Goal: Task Accomplishment & Management: Use online tool/utility

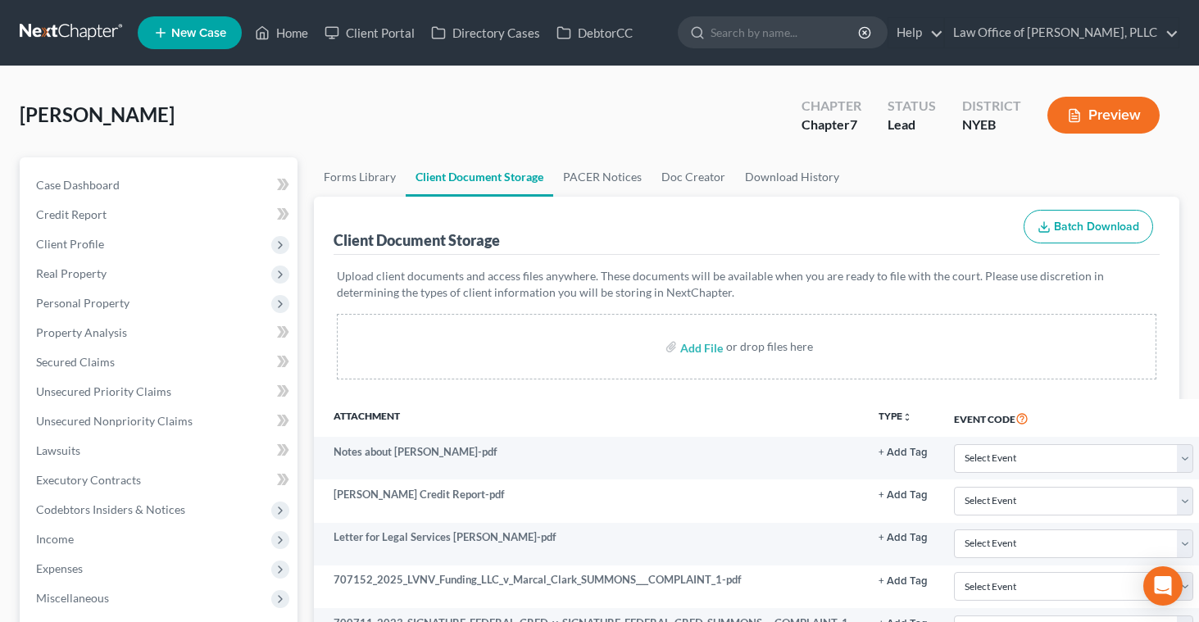
select select "0"
select select "3"
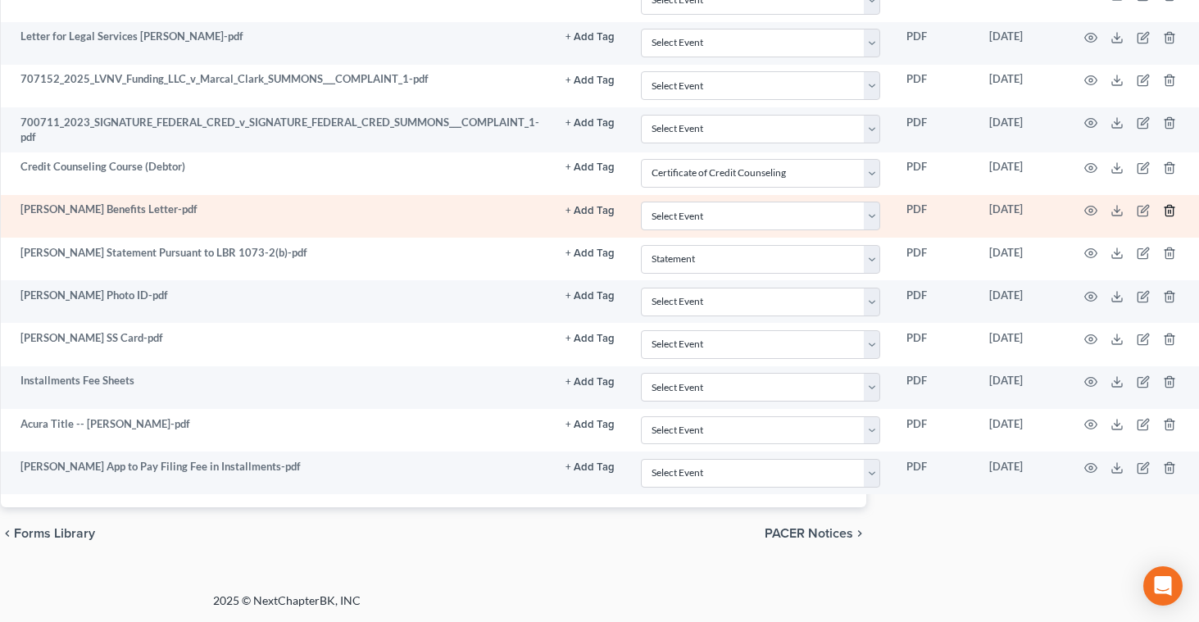
click at [1168, 207] on icon "button" at bounding box center [1169, 210] width 13 height 13
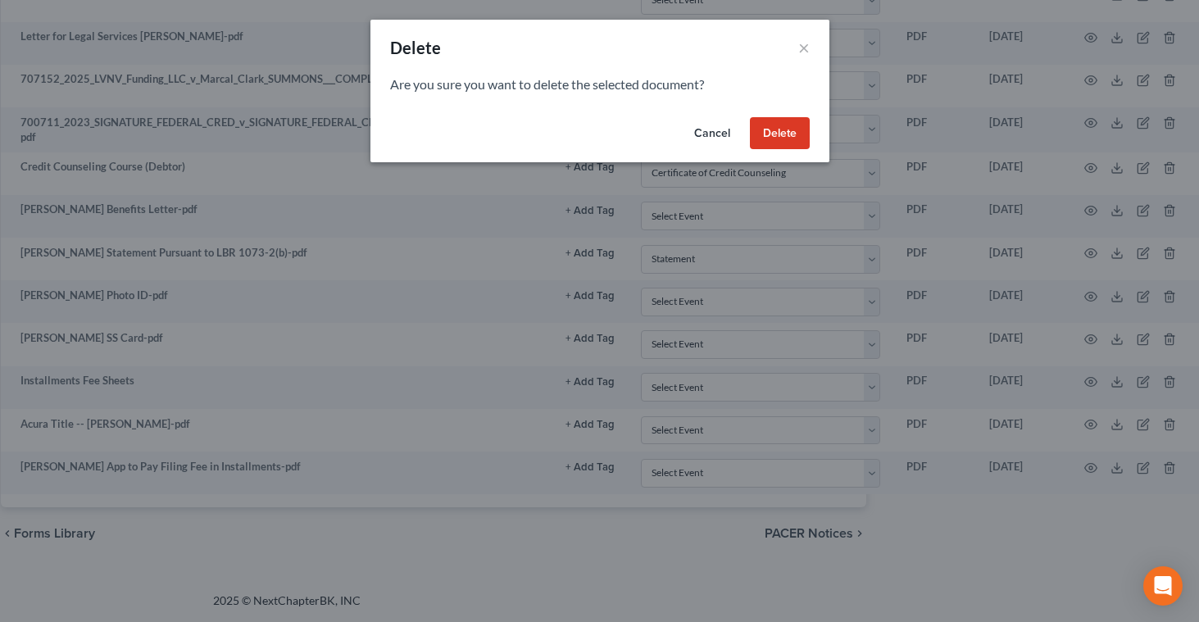
click at [768, 131] on button "Delete" at bounding box center [780, 133] width 60 height 33
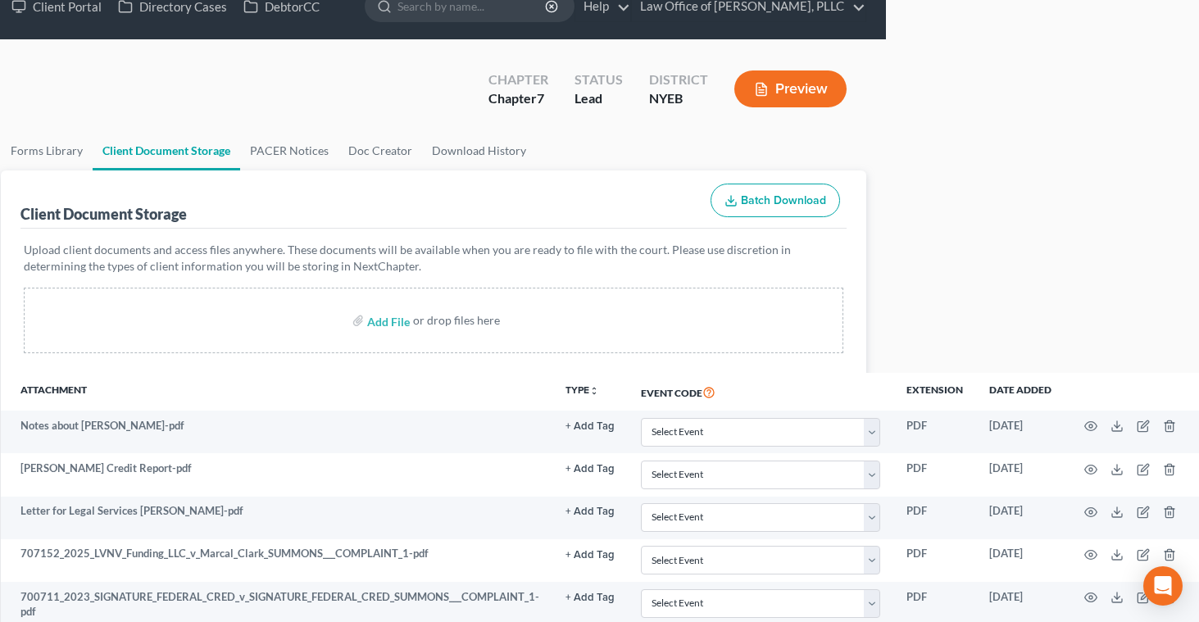
scroll to position [0, 313]
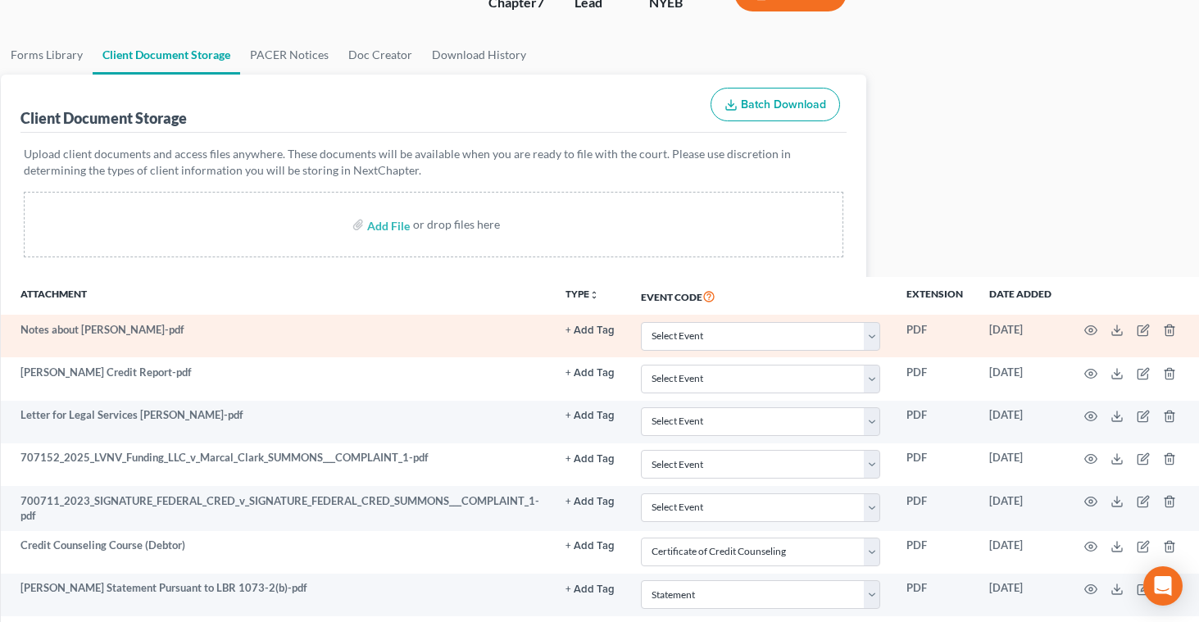
select select "0"
select select "3"
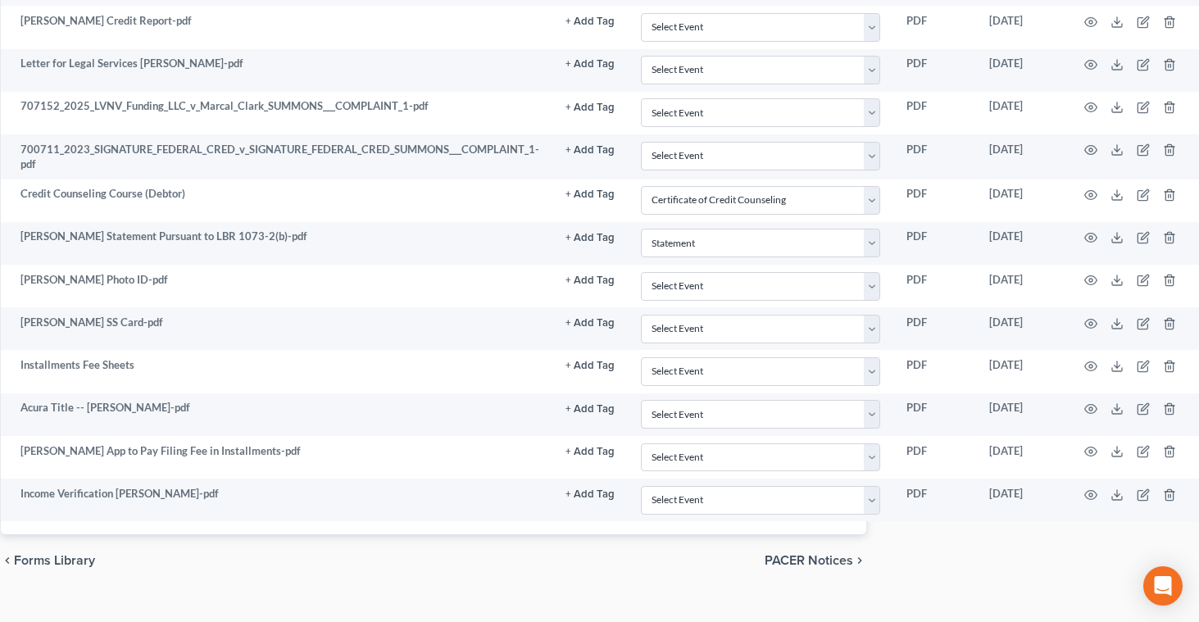
scroll to position [501, 313]
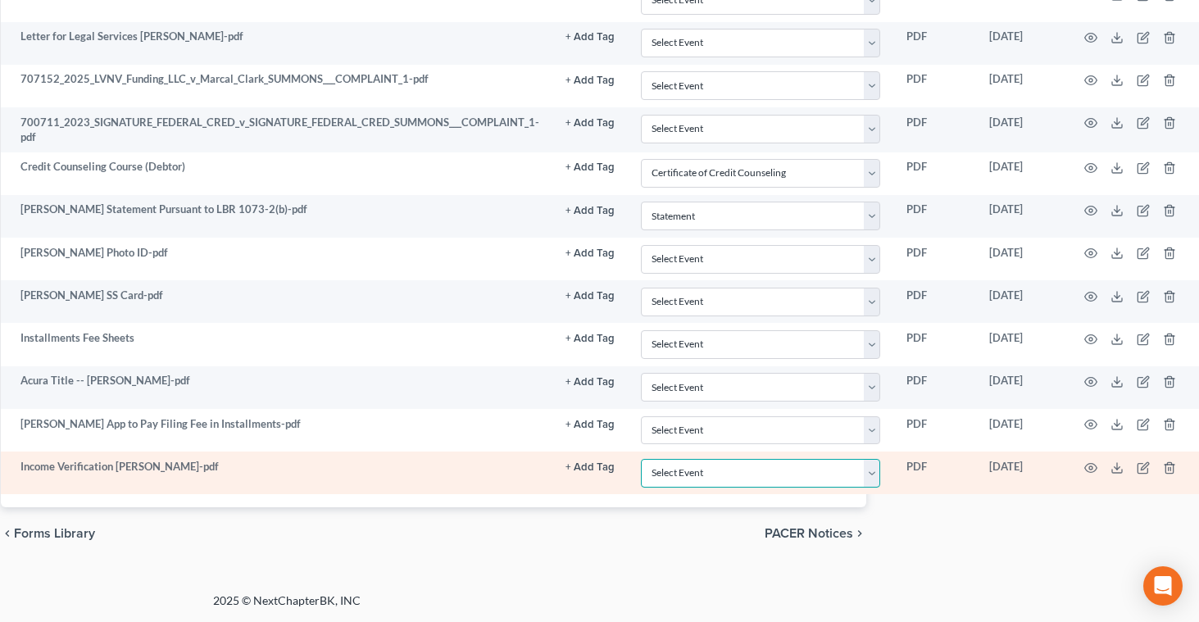
click at [870, 474] on select "Select Event Certificate of Credit Counseling Employee Income Records / Copies …" at bounding box center [761, 473] width 240 height 29
select select "1"
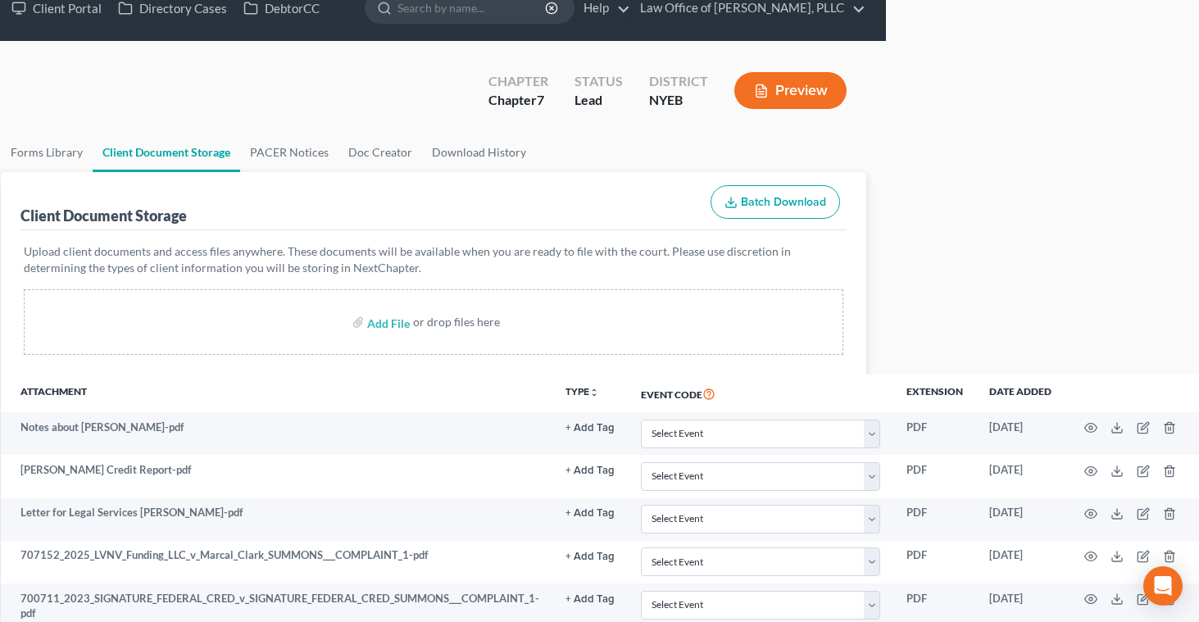
scroll to position [0, 313]
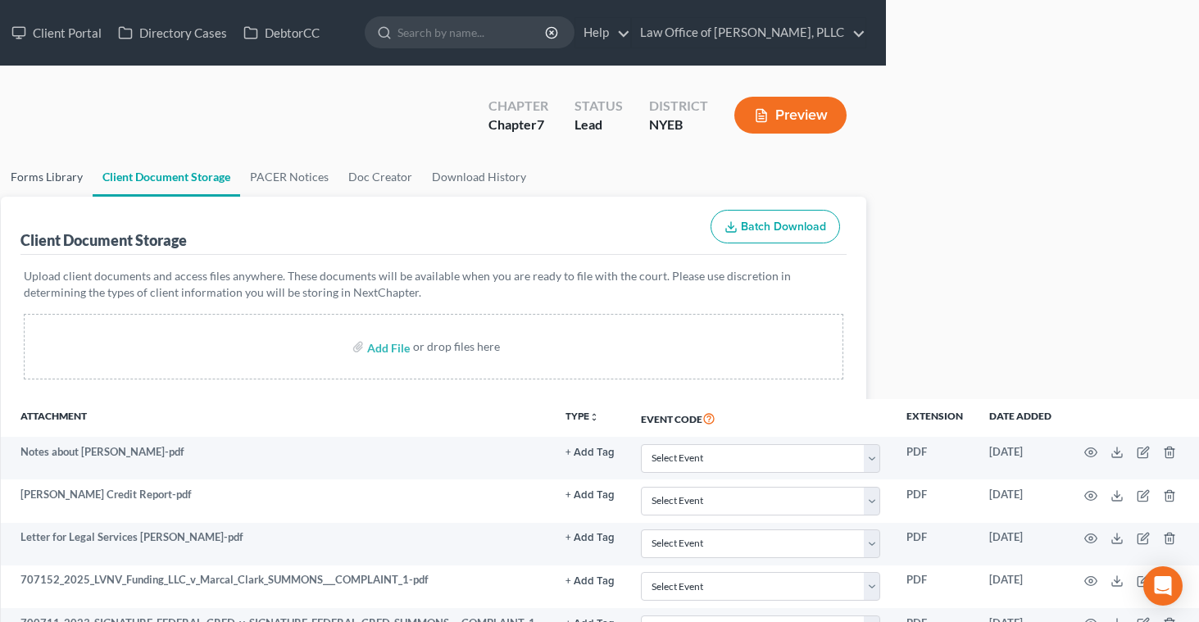
click at [29, 176] on link "Forms Library" at bounding box center [47, 176] width 92 height 39
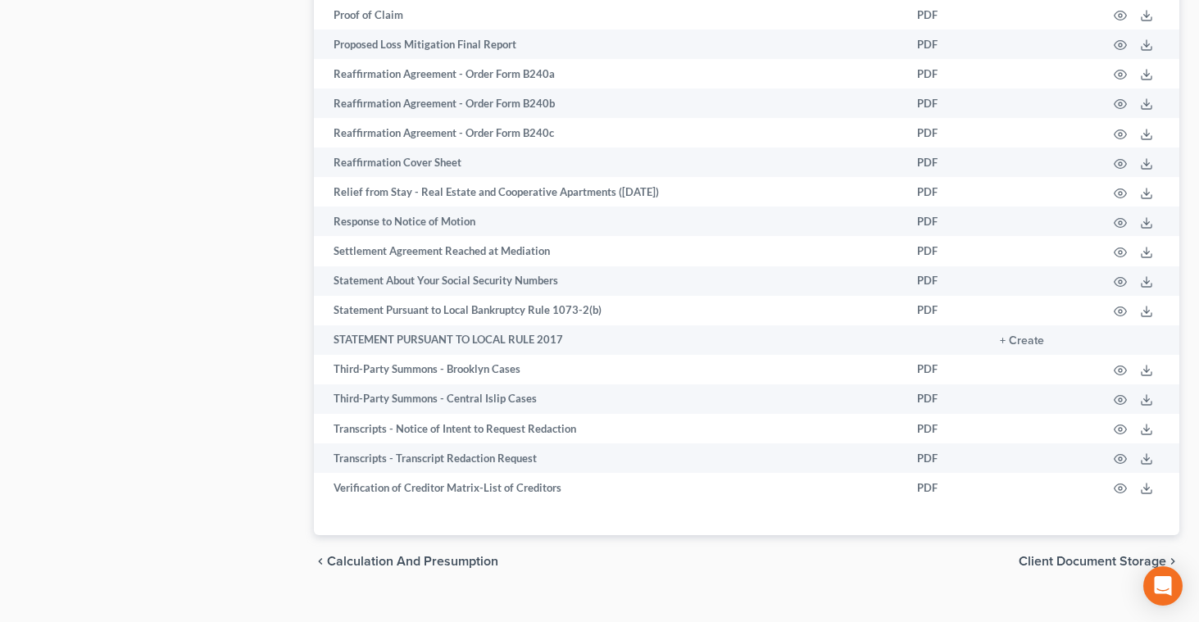
scroll to position [2523, 0]
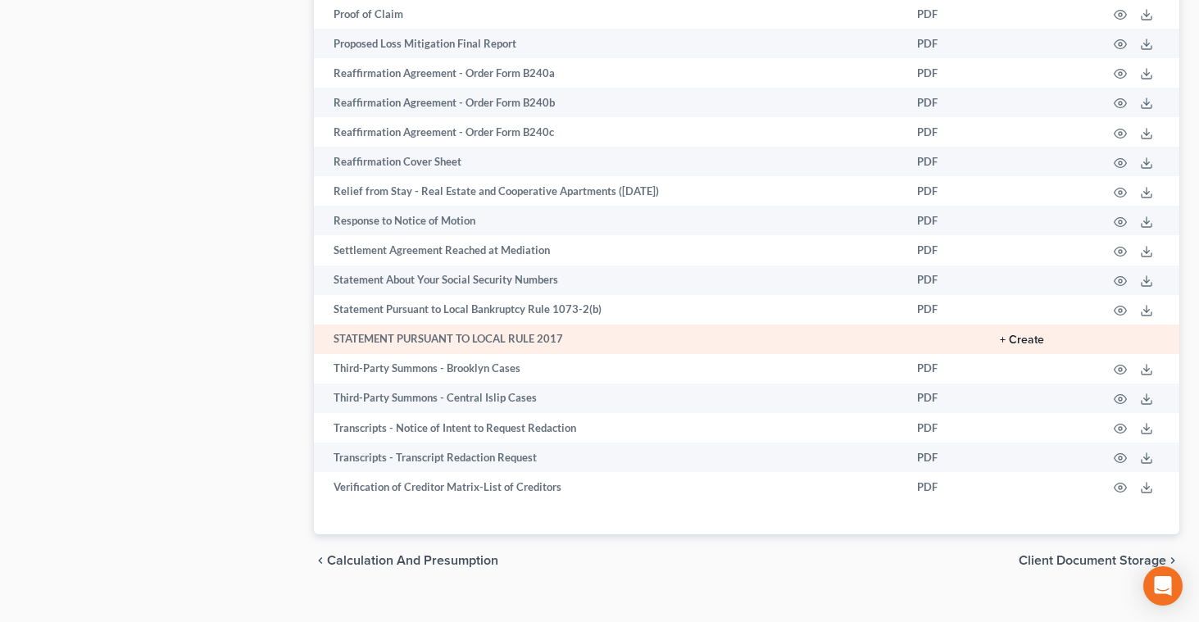
click at [1023, 337] on button "+ Create" at bounding box center [1022, 339] width 44 height 11
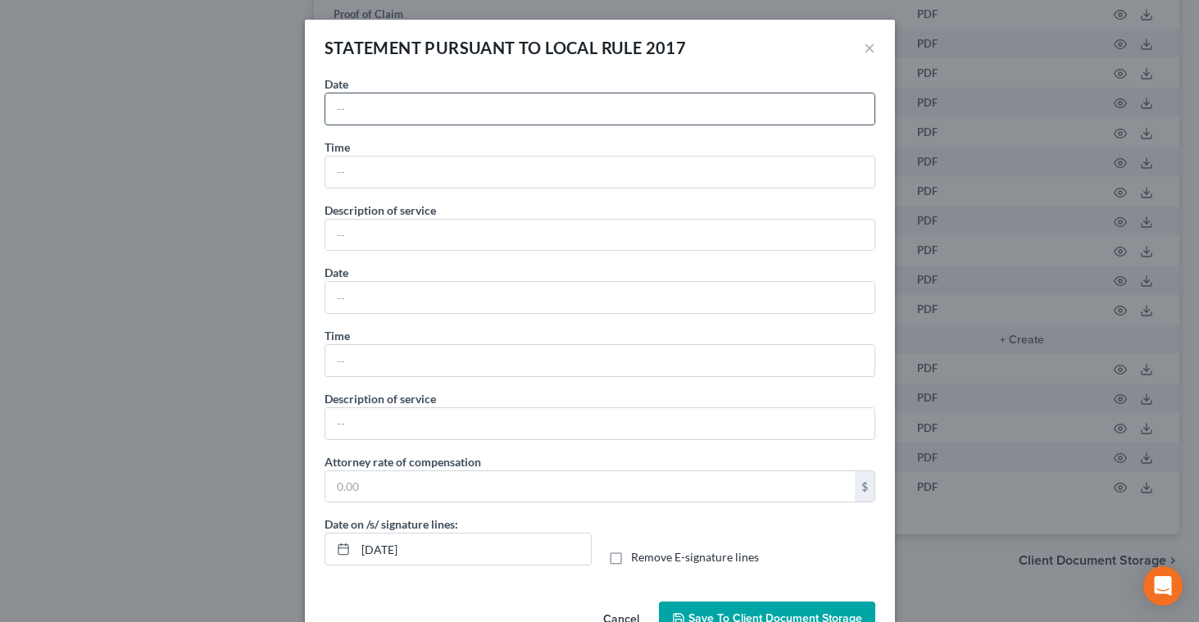
click at [416, 106] on input "text" at bounding box center [599, 108] width 549 height 31
type input "[DATE]"
click at [385, 171] on input "text" at bounding box center [599, 171] width 549 height 31
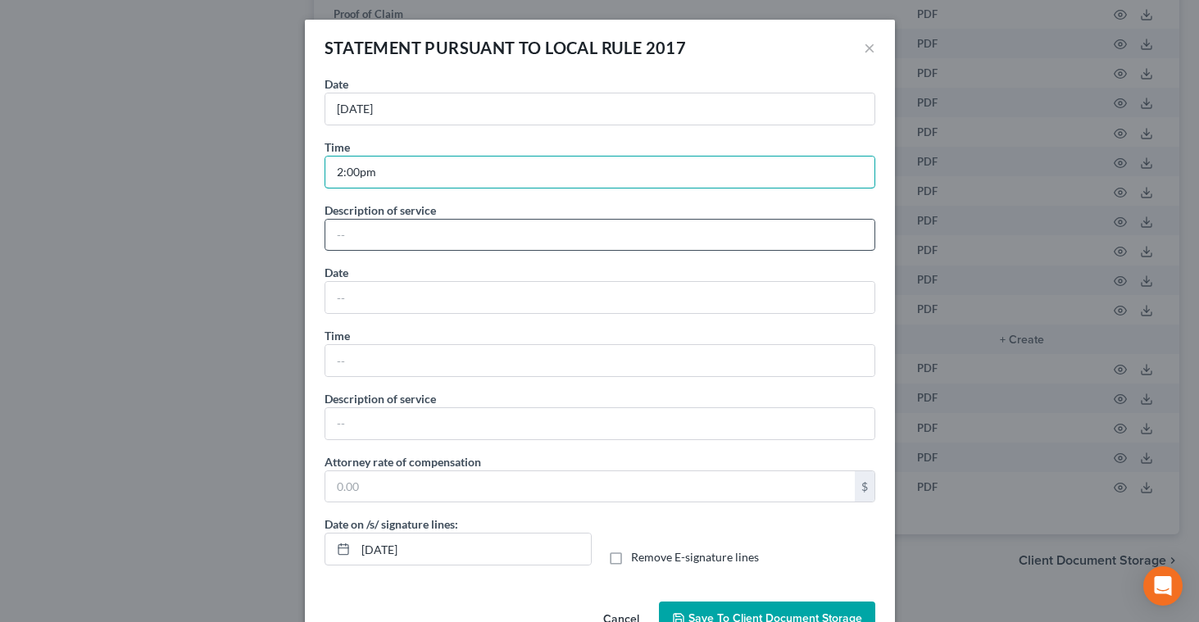
type input "2:00pm"
click at [362, 233] on input "text" at bounding box center [599, 235] width 549 height 31
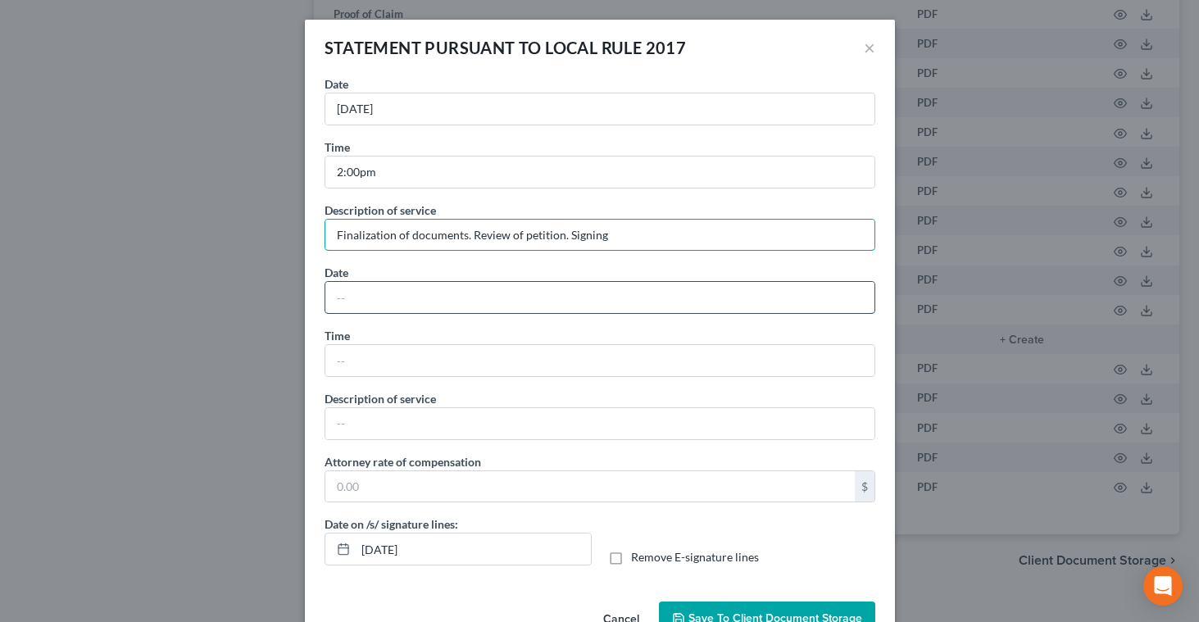
type input "Finalization of documents. Review of petition. Signing"
click at [342, 297] on input "text" at bounding box center [599, 297] width 549 height 31
type input "[DATE]"
click at [336, 366] on input "text" at bounding box center [599, 360] width 549 height 31
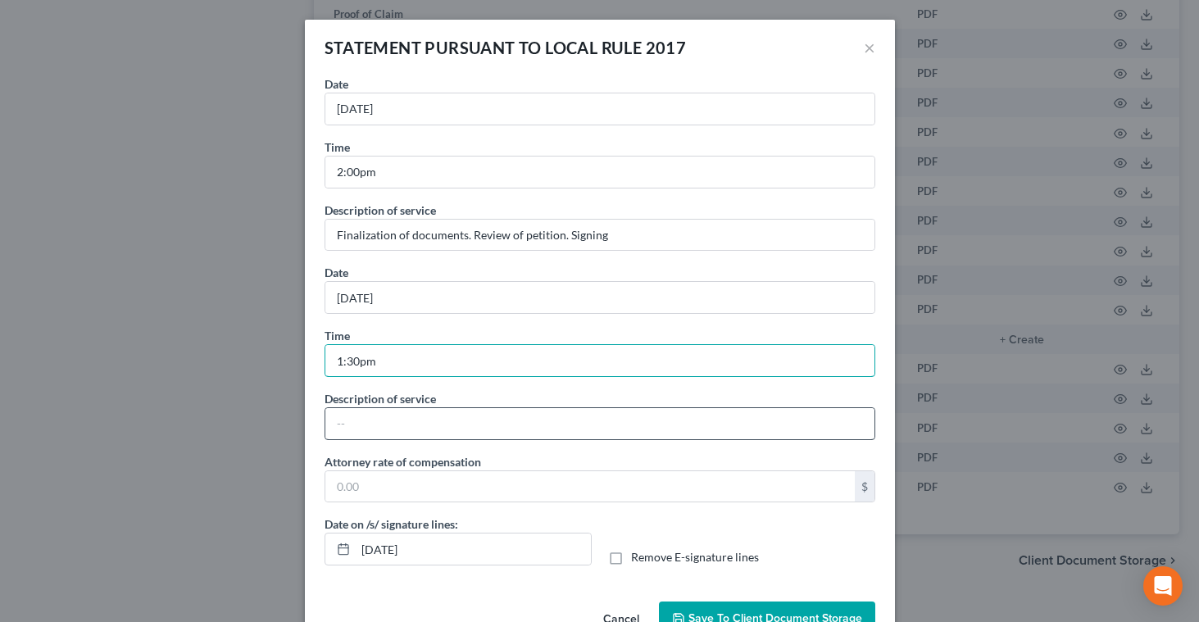
type input "1:30pm"
click at [336, 424] on input "text" at bounding box center [599, 423] width 549 height 31
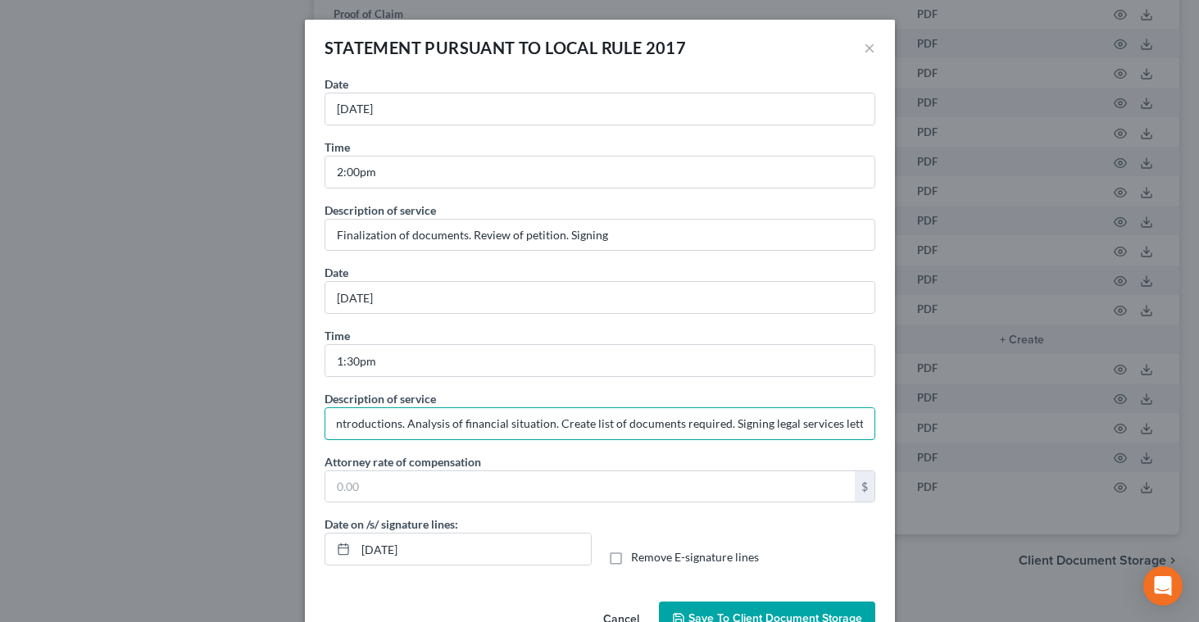
scroll to position [0, 8]
type input "Introductions. Analysis of financial situation. Create list of documents requir…"
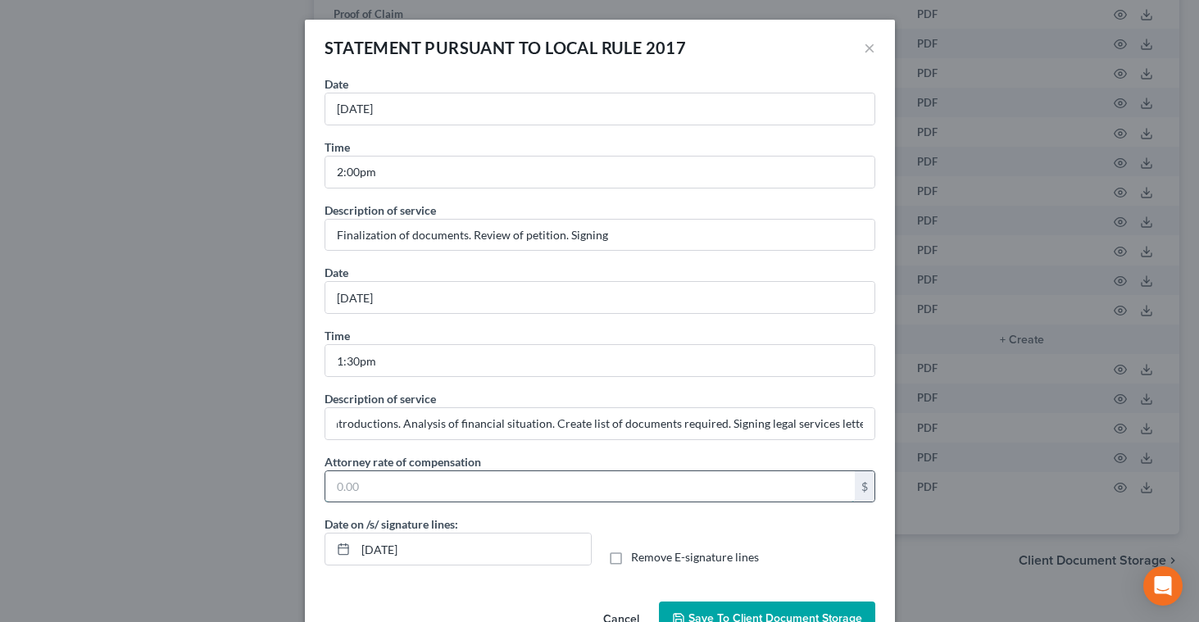
click at [336, 483] on input "text" at bounding box center [589, 486] width 529 height 31
type input "1,500"
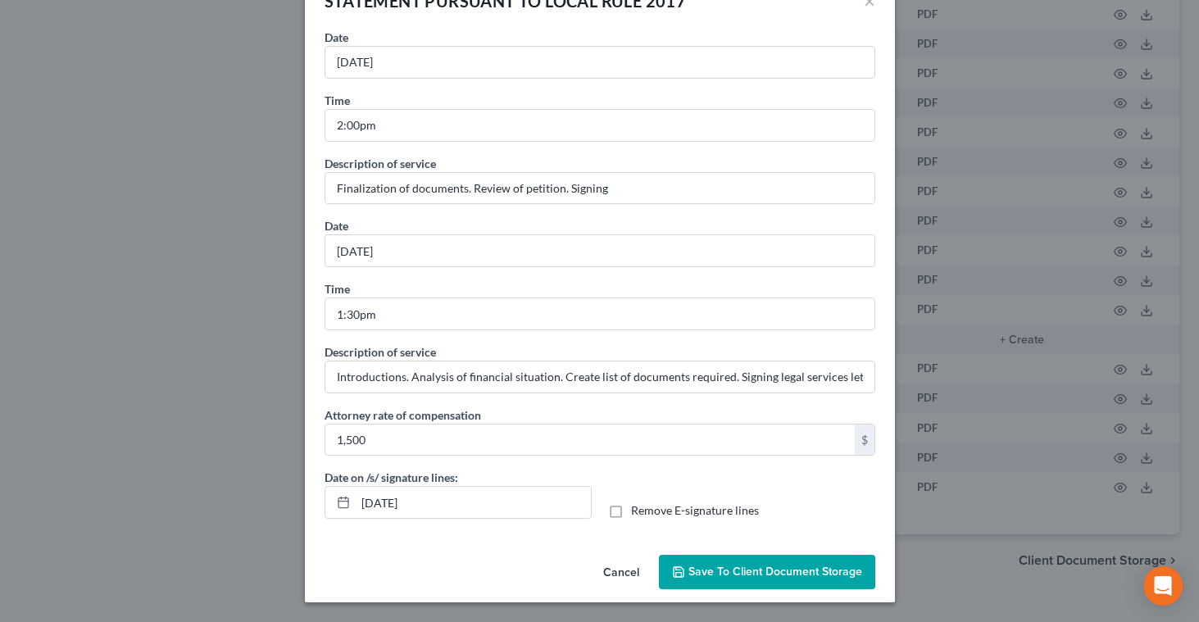
click at [724, 569] on span "Save to Client Document Storage" at bounding box center [775, 571] width 174 height 14
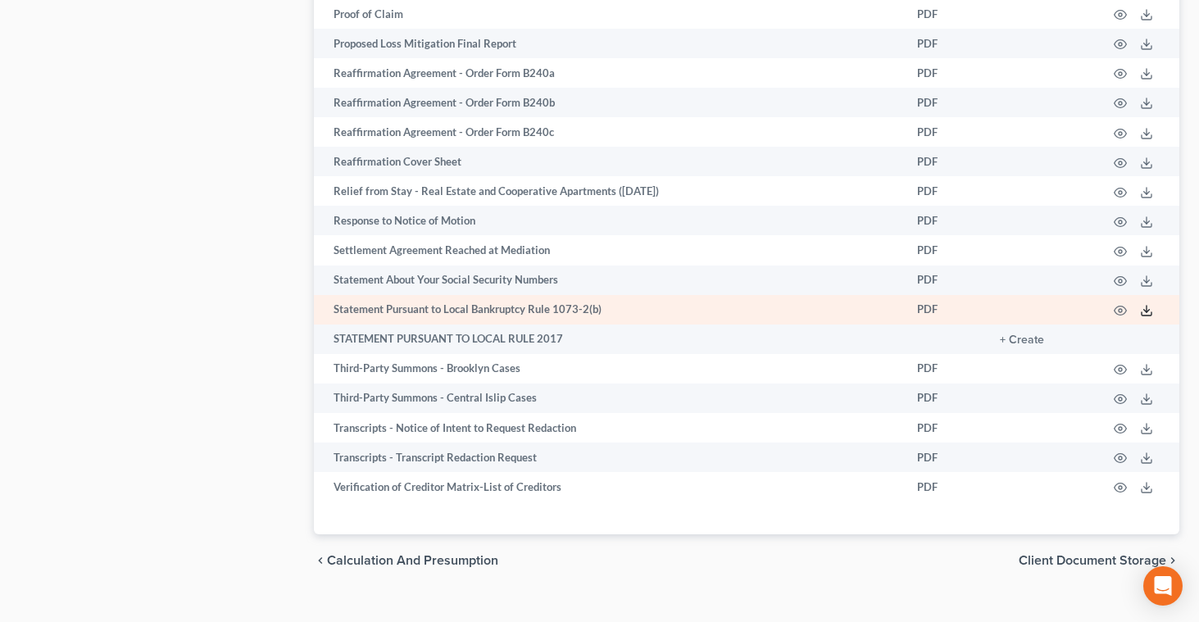
click at [1147, 312] on icon at bounding box center [1146, 310] width 13 height 13
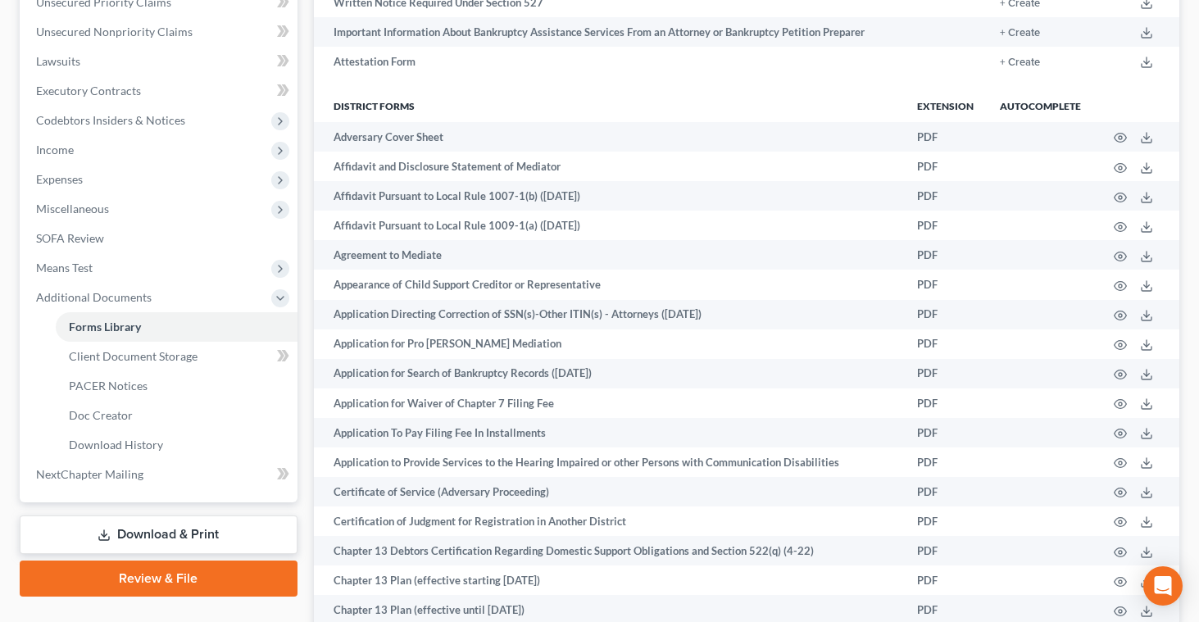
scroll to position [390, 0]
click at [120, 440] on span "Download History" at bounding box center [116, 444] width 94 height 14
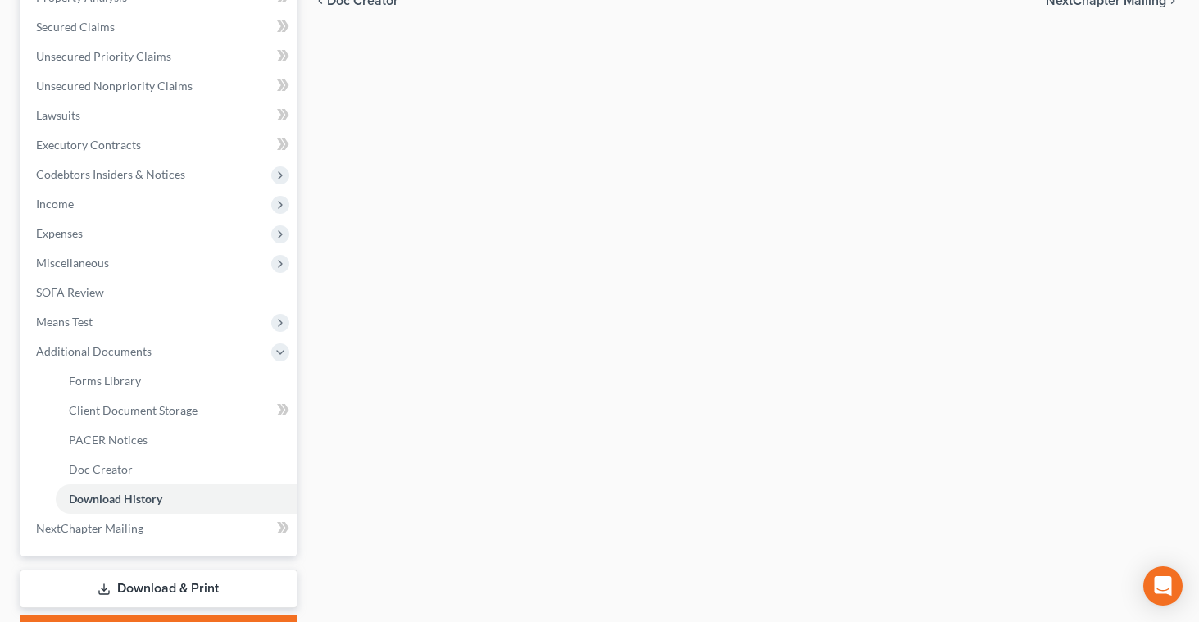
scroll to position [424, 0]
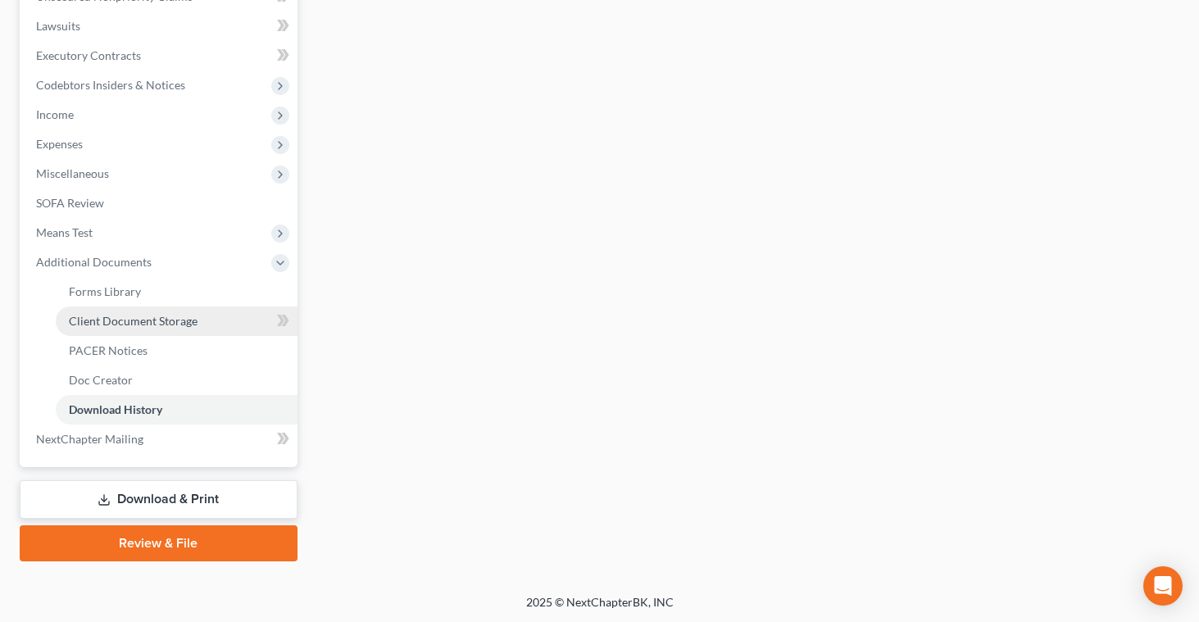
click at [154, 311] on link "Client Document Storage" at bounding box center [177, 320] width 242 height 29
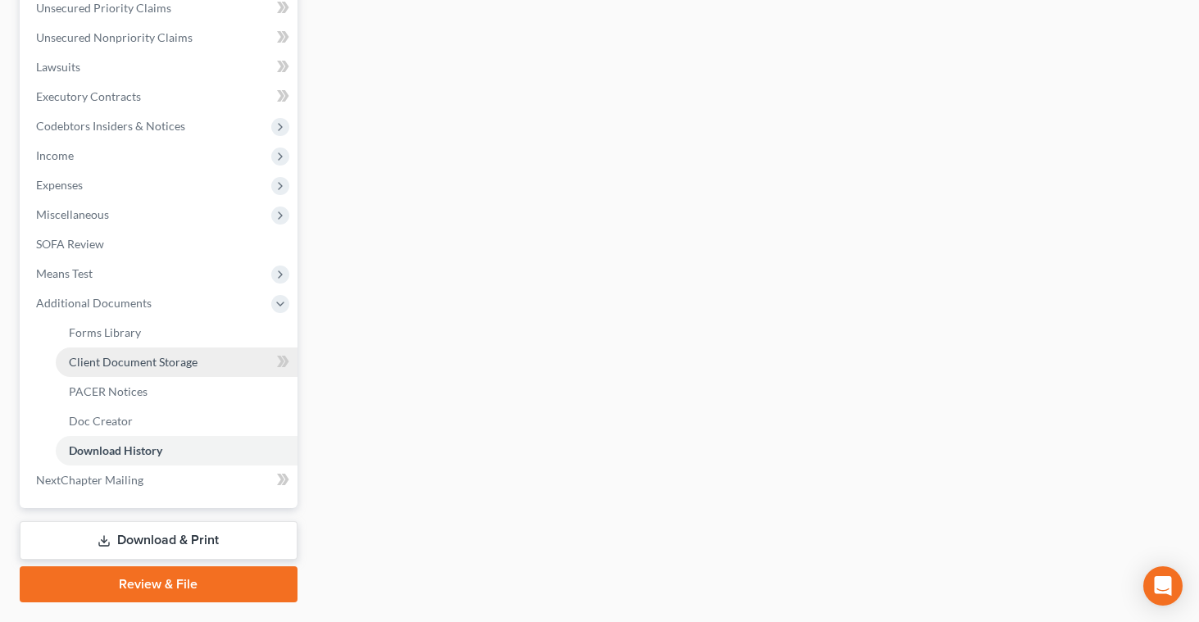
select select "0"
select select "3"
select select "1"
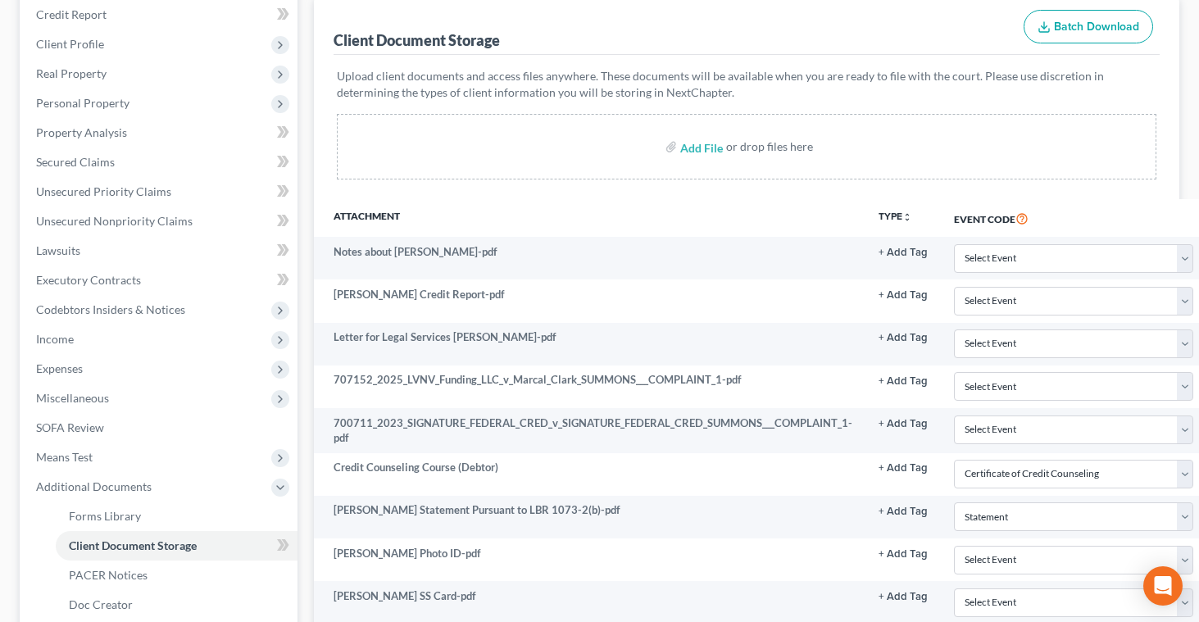
select select "0"
select select "3"
select select "1"
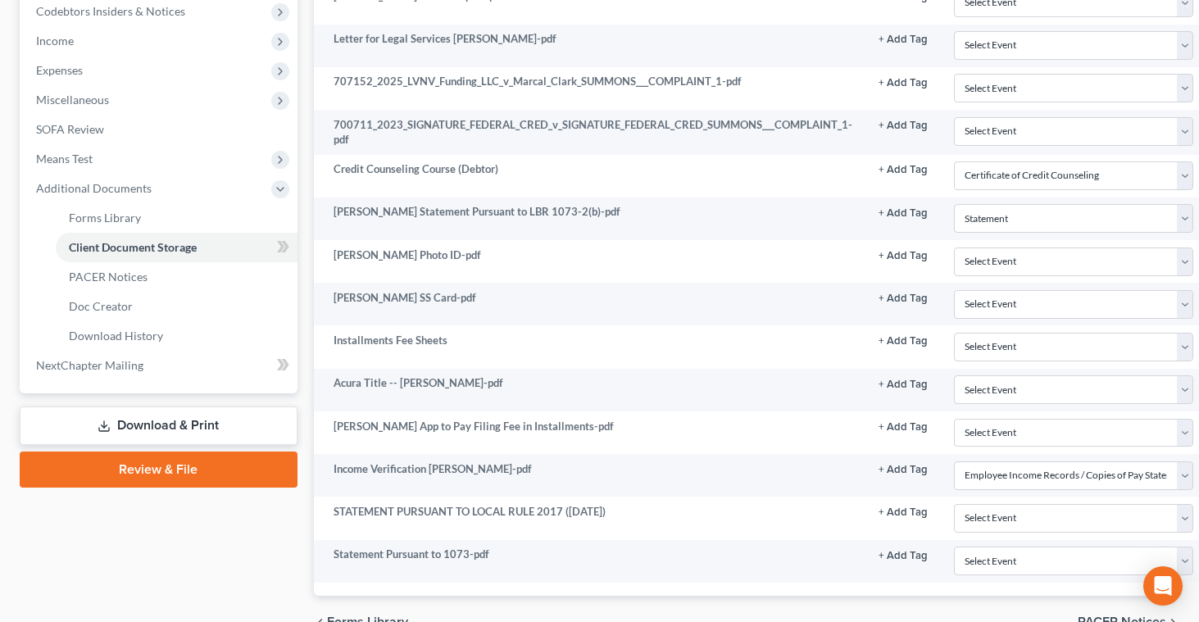
scroll to position [586, 0]
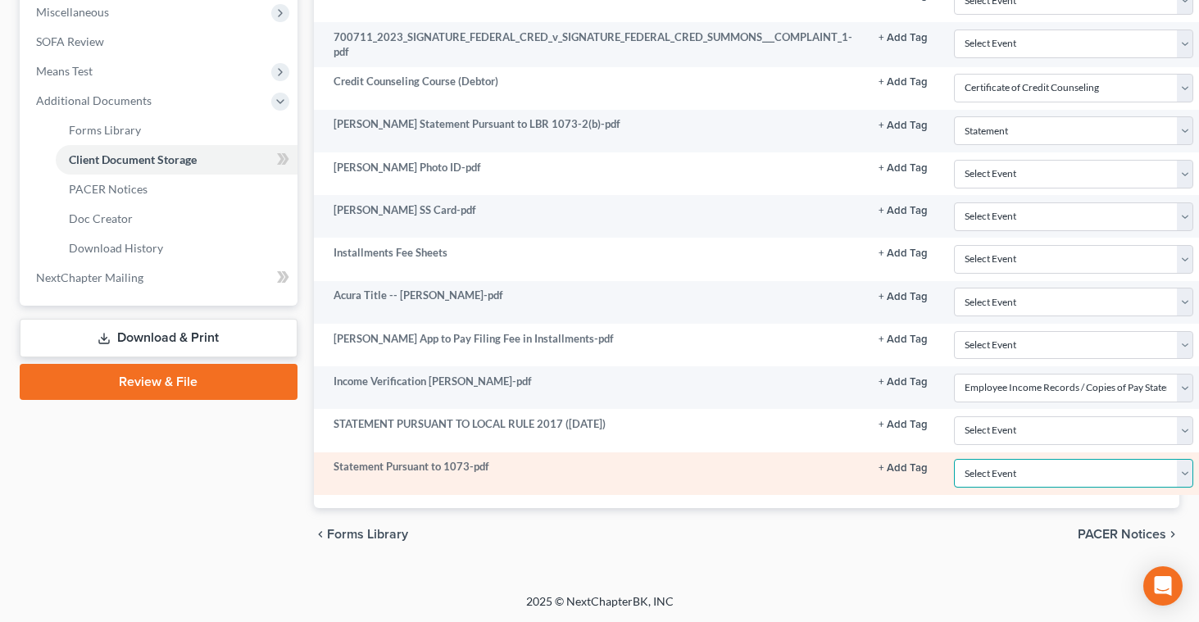
click at [1178, 474] on select "Select Event Certificate of Credit Counseling Employee Income Records / Copies …" at bounding box center [1074, 473] width 240 height 29
select select "3"
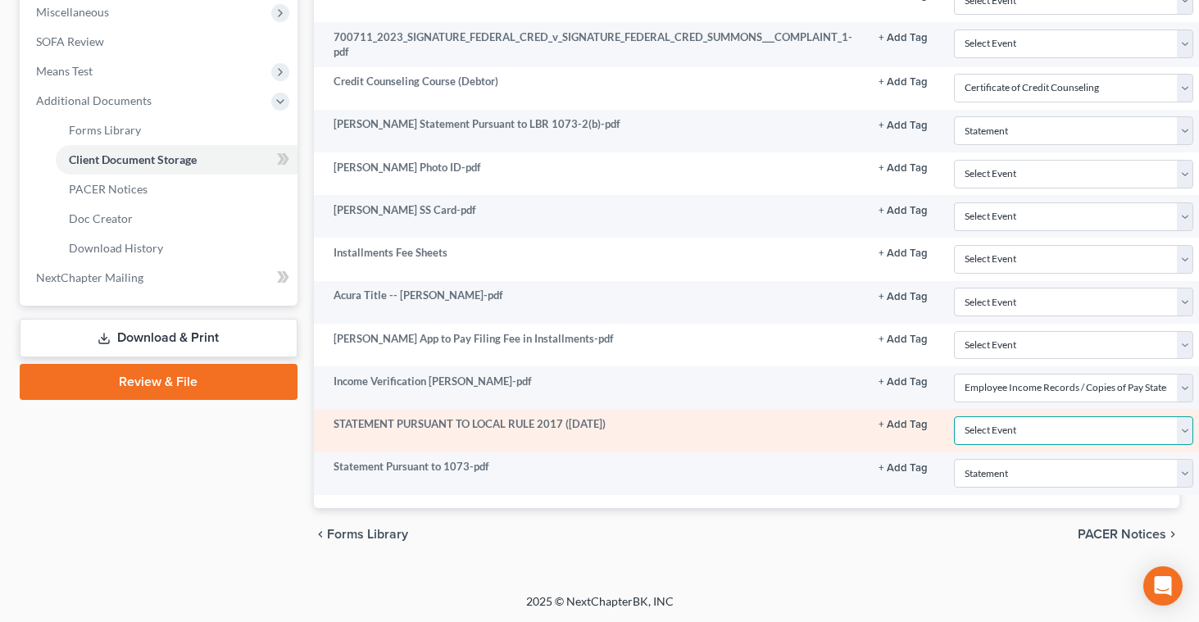
click at [1181, 428] on select "Select Event Certificate of Credit Counseling Employee Income Records / Copies …" at bounding box center [1074, 430] width 240 height 29
select select "2"
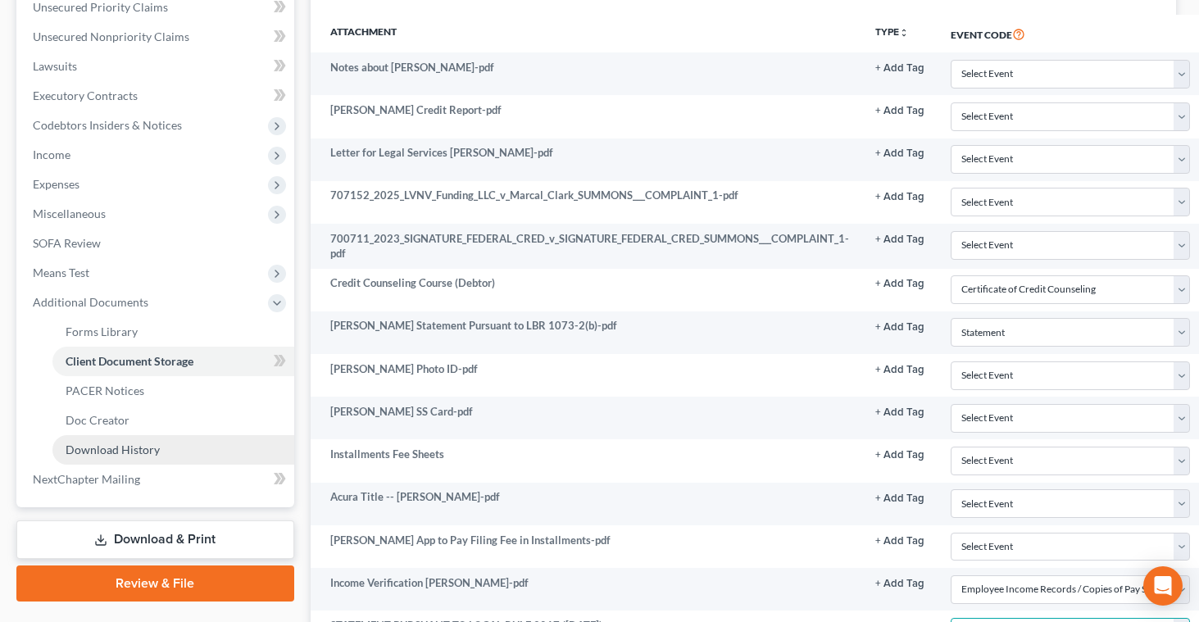
scroll to position [396, 3]
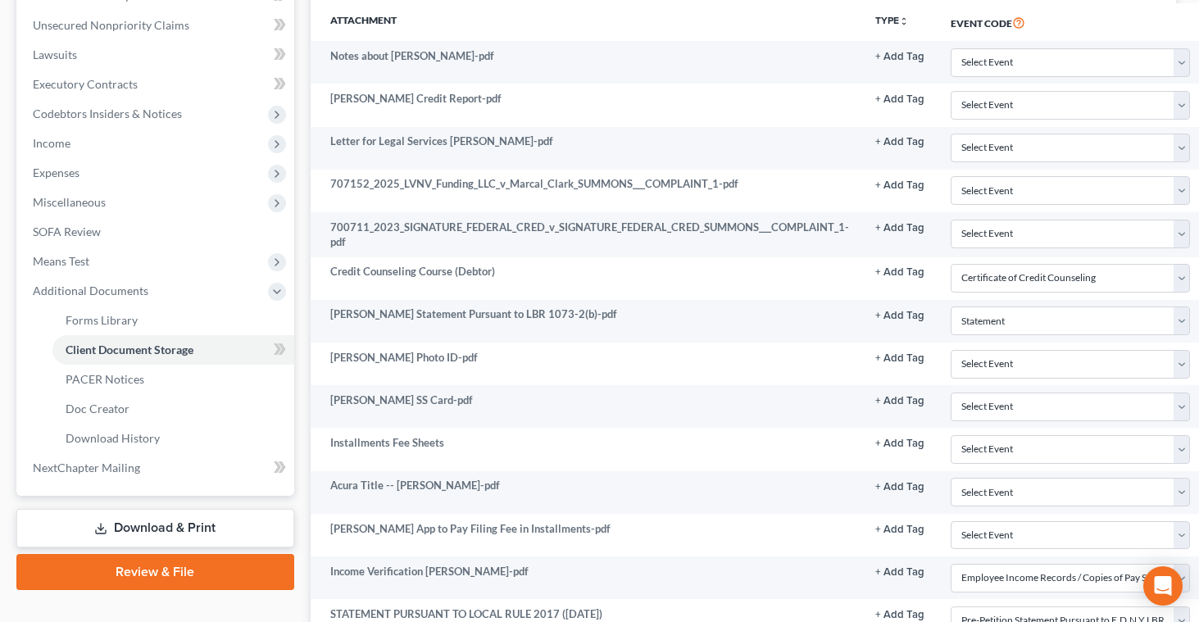
click at [149, 523] on link "Download & Print" at bounding box center [155, 528] width 278 height 39
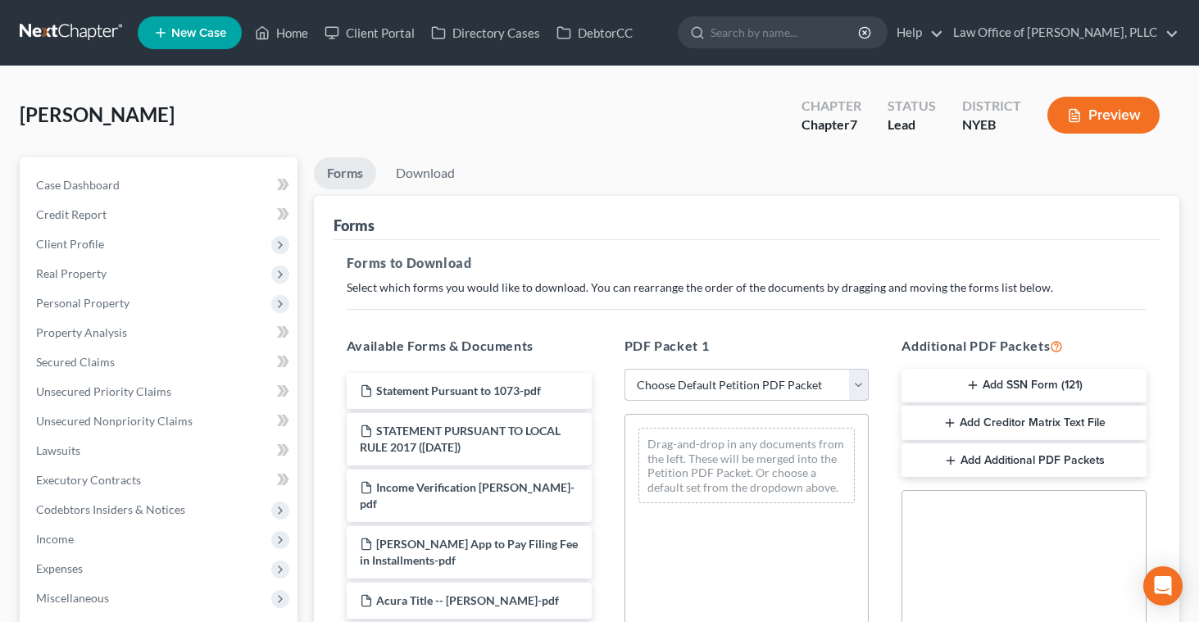
click at [855, 380] on select "Choose Default Petition PDF Packet Complete Bankruptcy Petition (all forms and …" at bounding box center [746, 385] width 245 height 33
select select "3"
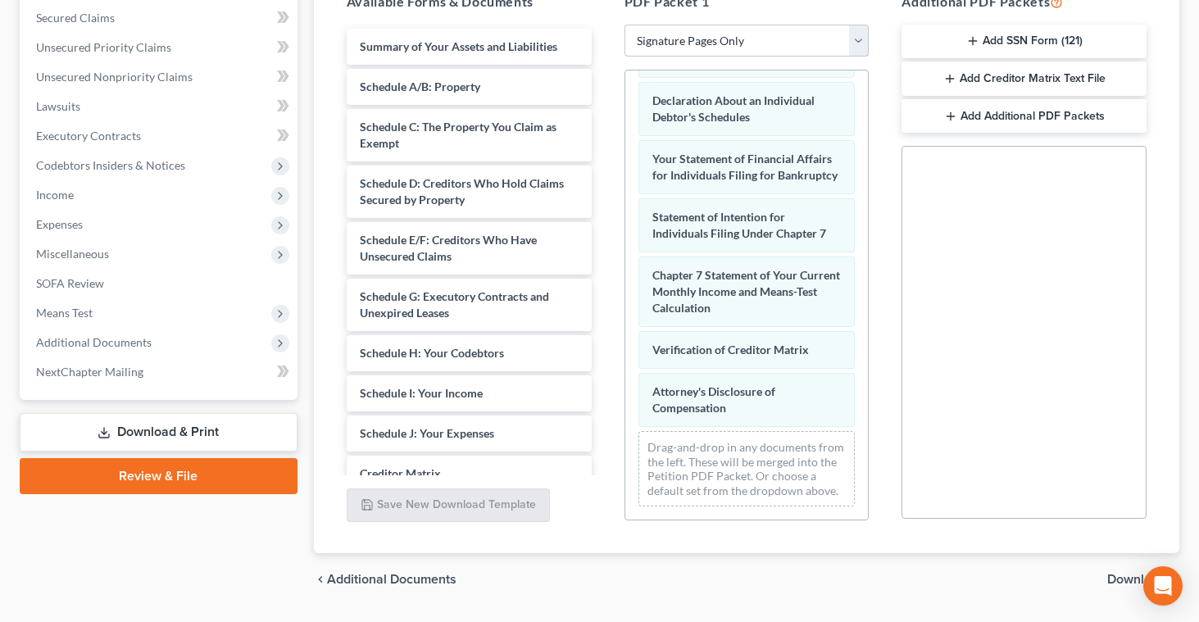
scroll to position [389, 0]
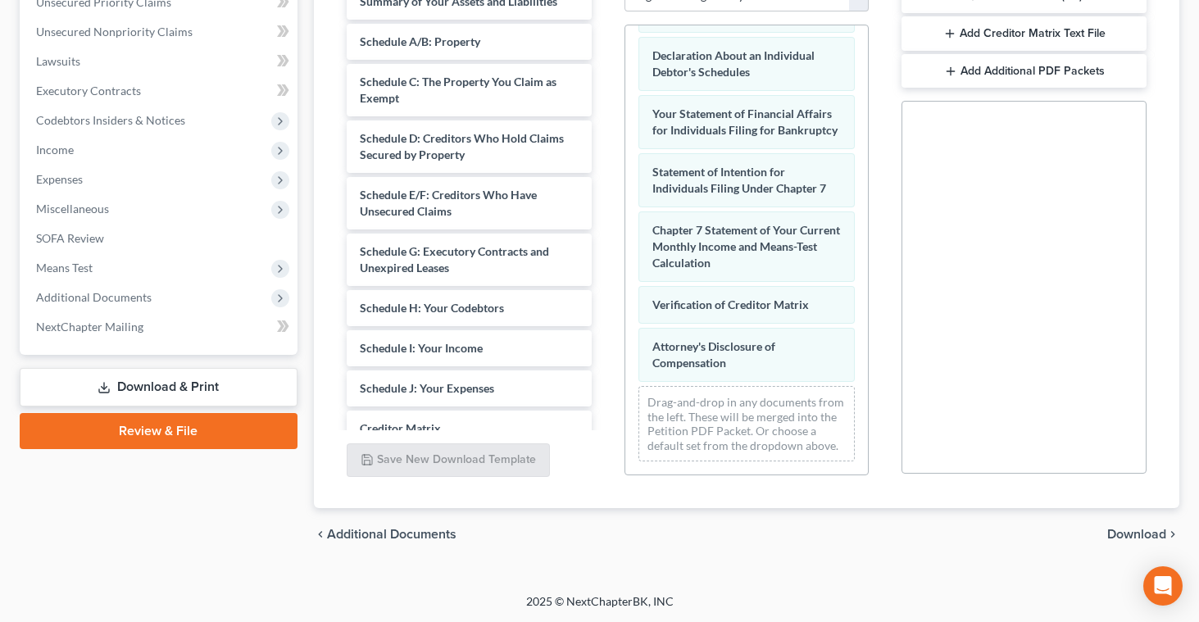
click at [1125, 536] on span "Download" at bounding box center [1136, 534] width 59 height 13
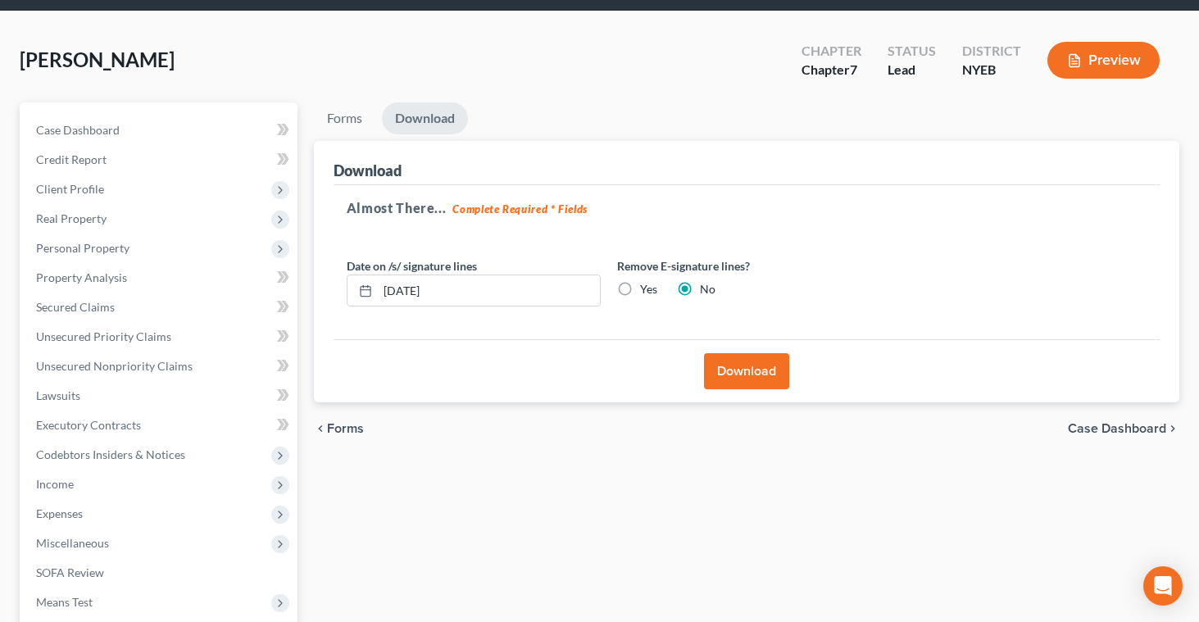
scroll to position [0, 0]
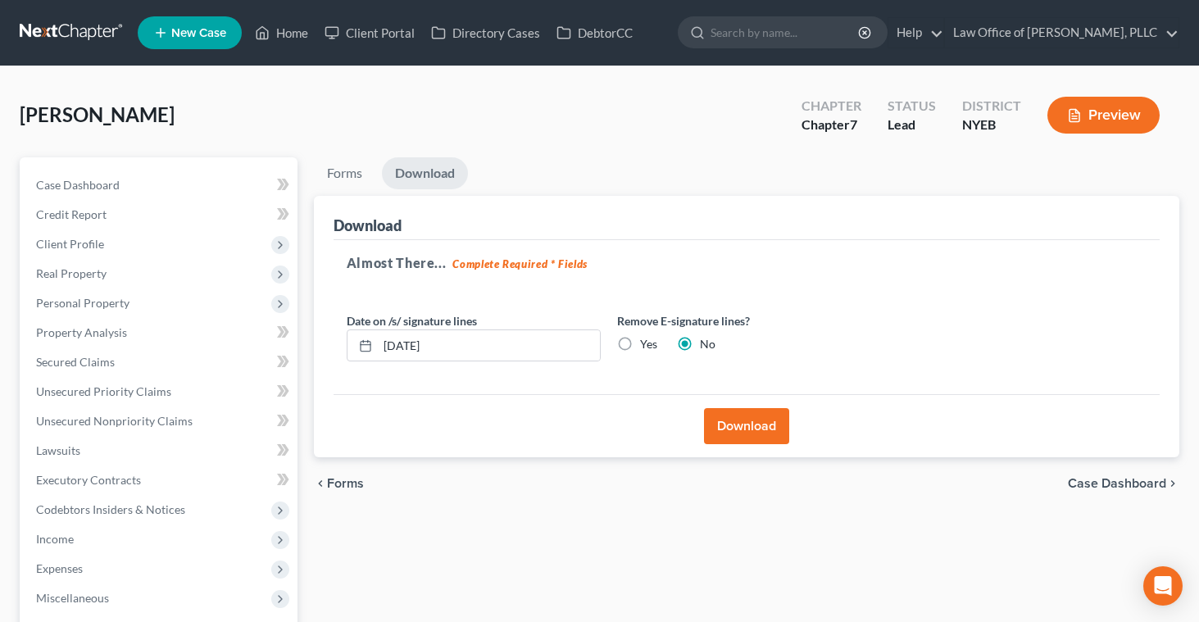
click at [723, 422] on button "Download" at bounding box center [746, 426] width 85 height 36
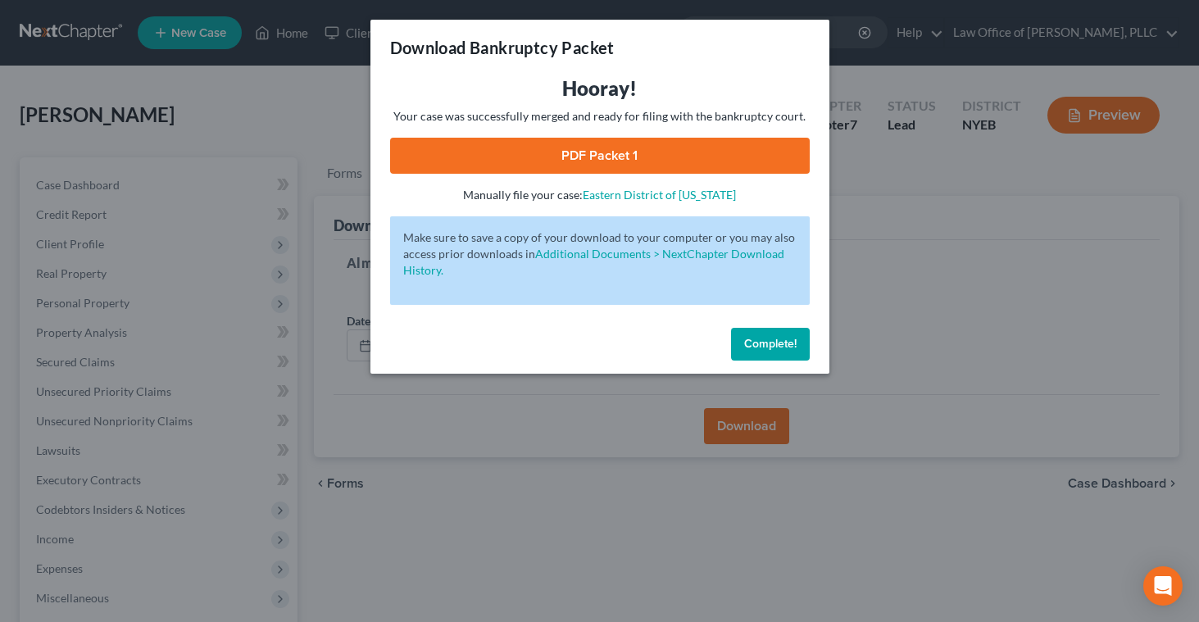
click at [695, 154] on link "PDF Packet 1" at bounding box center [599, 156] width 419 height 36
